Goal: Transaction & Acquisition: Subscribe to service/newsletter

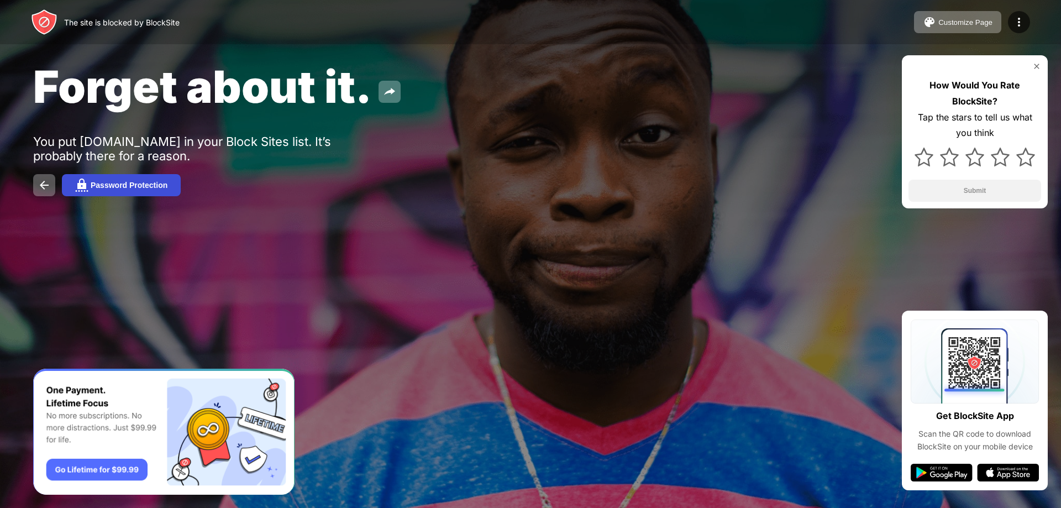
click at [102, 178] on button "Password Protection" at bounding box center [121, 185] width 119 height 22
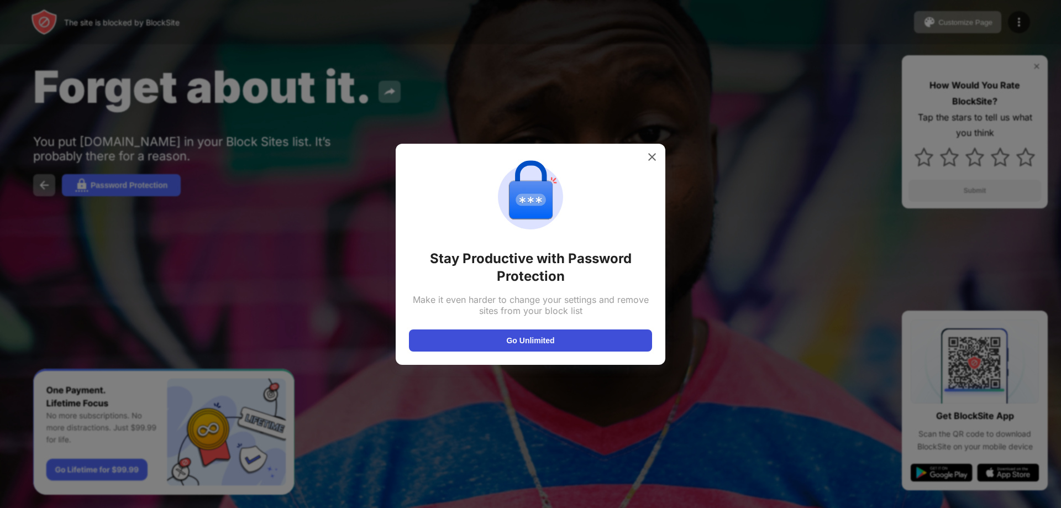
click at [497, 347] on button "Go Unlimited" at bounding box center [530, 340] width 243 height 22
click at [30, 165] on div at bounding box center [530, 254] width 1061 height 508
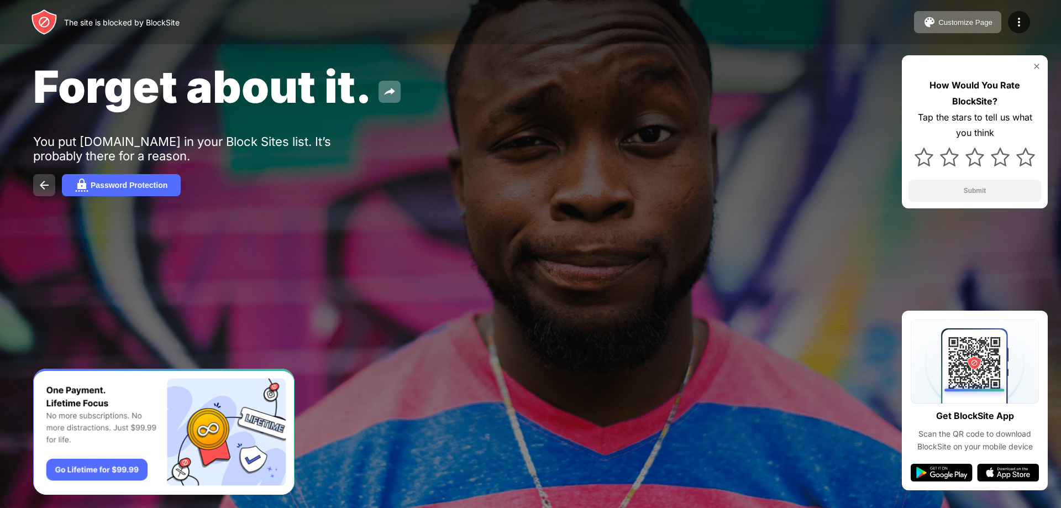
click at [44, 186] on img at bounding box center [44, 184] width 13 height 13
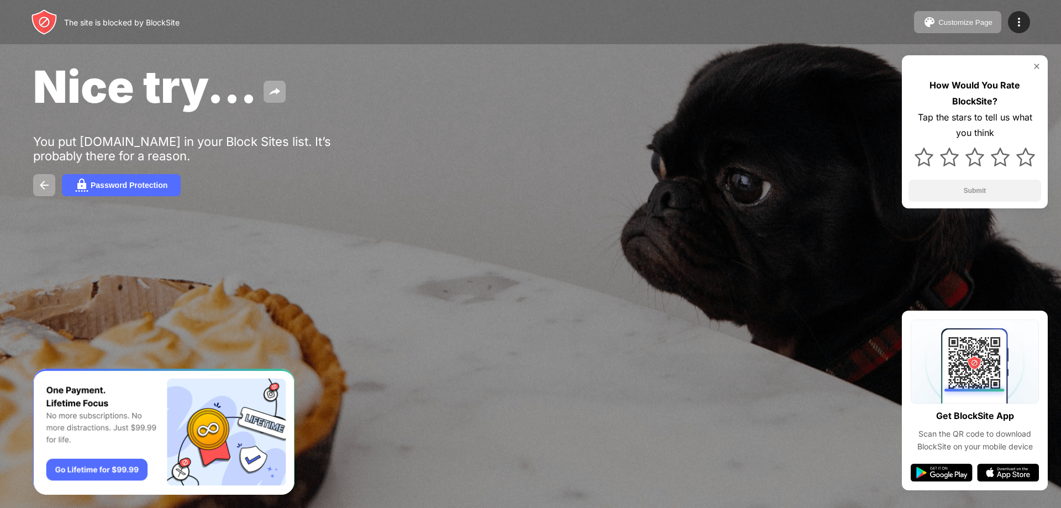
click at [1036, 63] on img at bounding box center [1036, 66] width 9 height 9
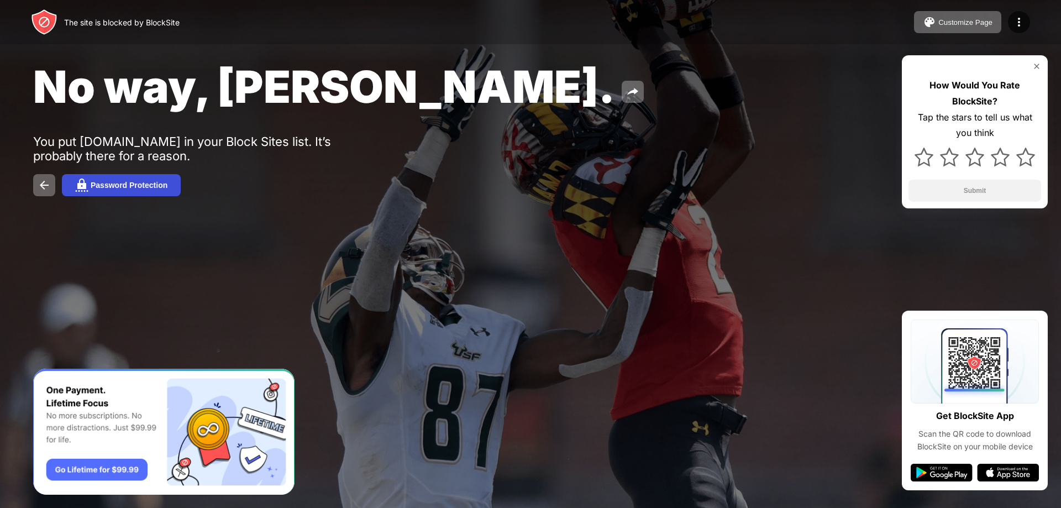
click at [87, 181] on img at bounding box center [81, 184] width 13 height 13
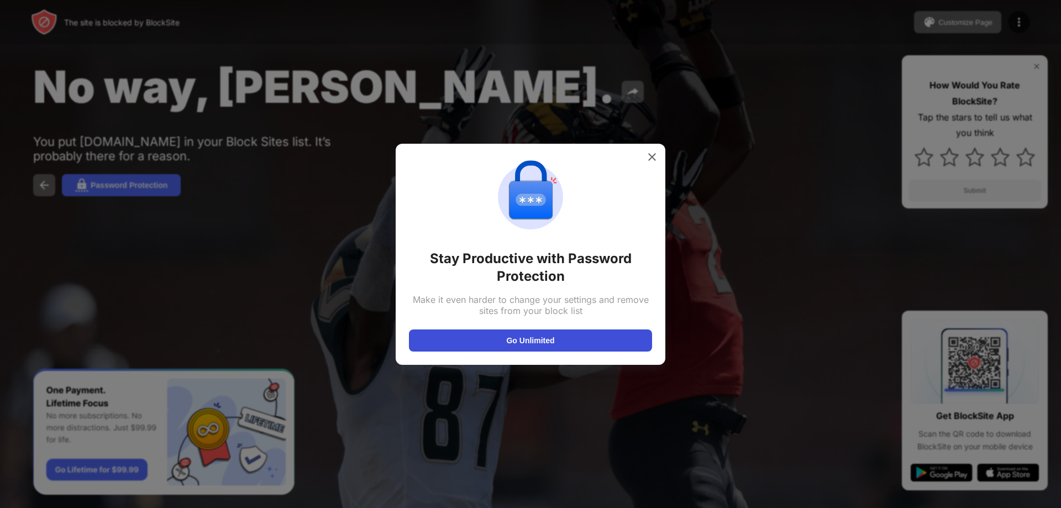
click at [528, 329] on button "Go Unlimited" at bounding box center [530, 340] width 243 height 22
click at [650, 157] on img at bounding box center [651, 156] width 11 height 11
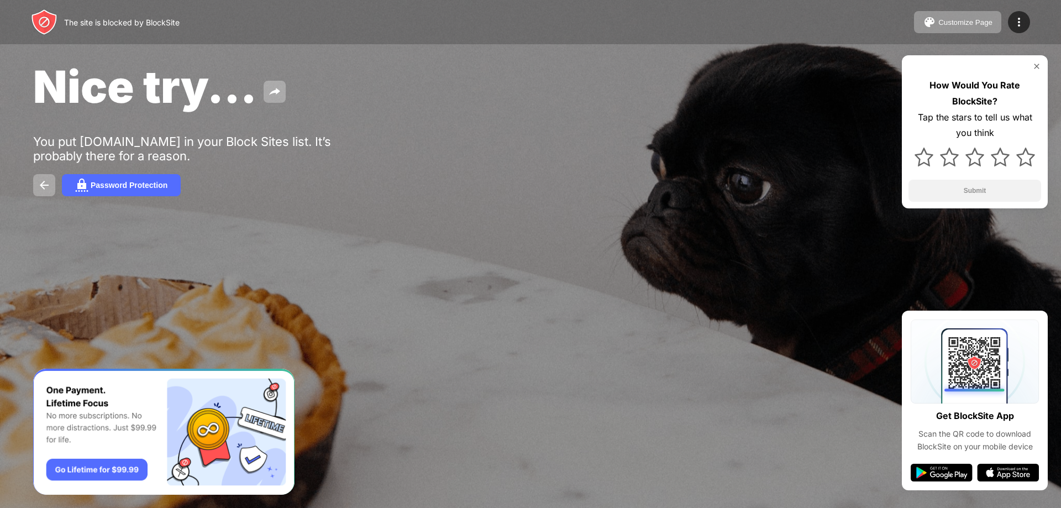
click at [60, 18] on div "The site is blocked by BlockSite" at bounding box center [105, 22] width 149 height 27
